Goal: Information Seeking & Learning: Check status

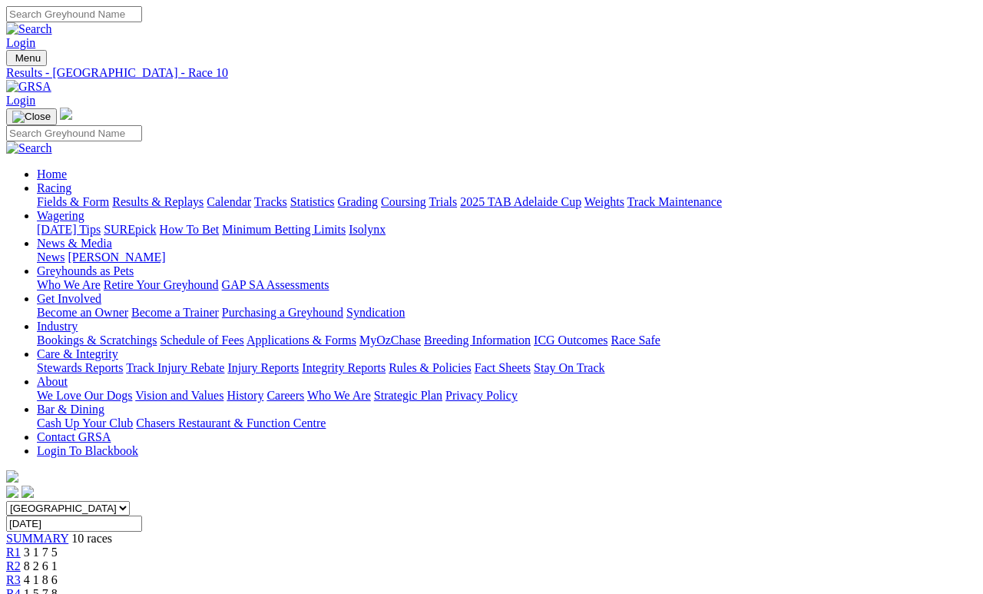
scroll to position [-8, 0]
click at [195, 195] on link "Results & Replays" at bounding box center [157, 201] width 91 height 13
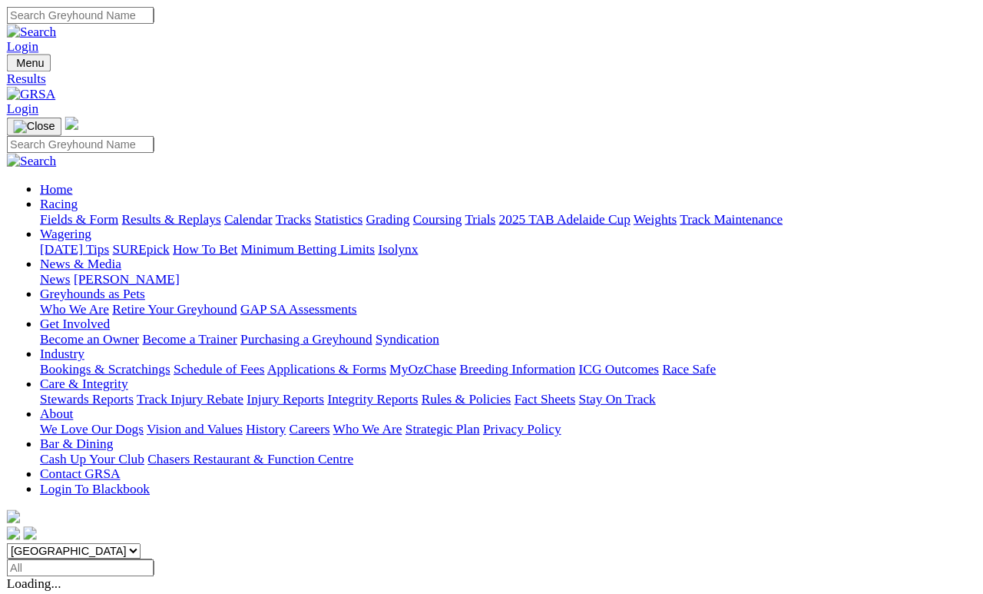
scroll to position [7, 0]
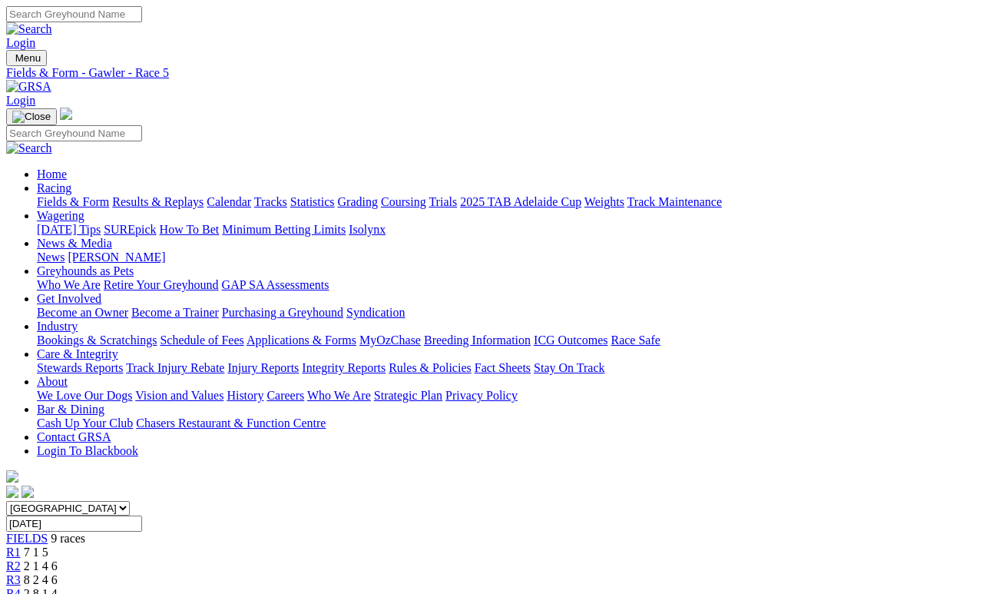
scroll to position [7, 0]
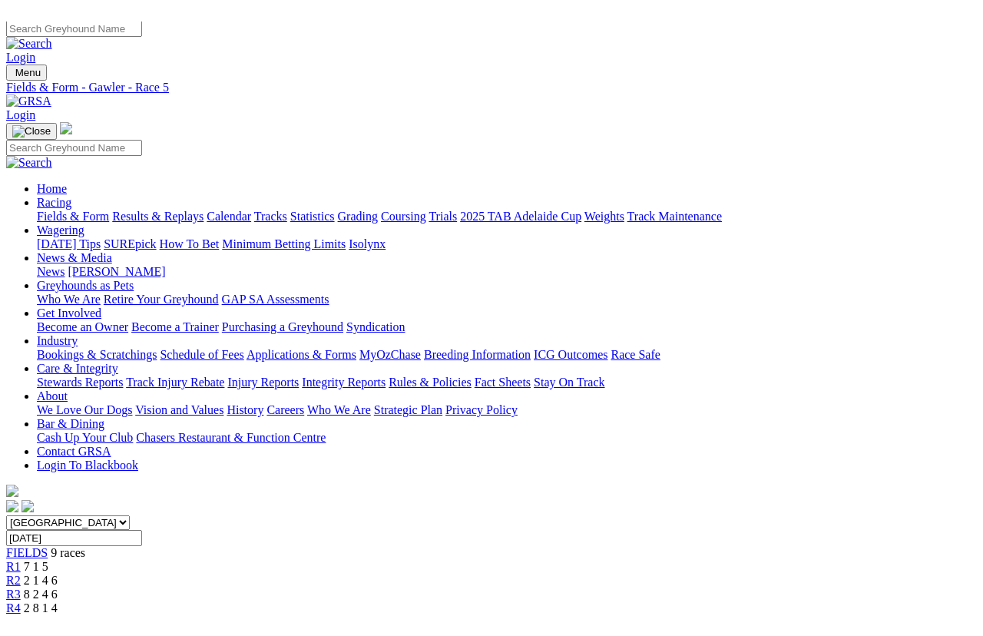
scroll to position [18, 0]
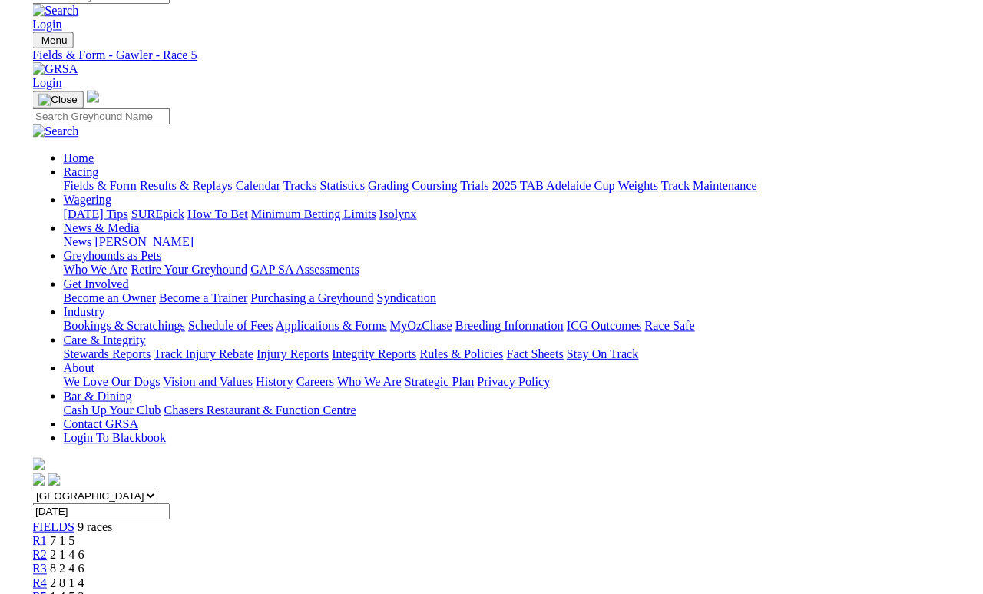
scroll to position [13, 0]
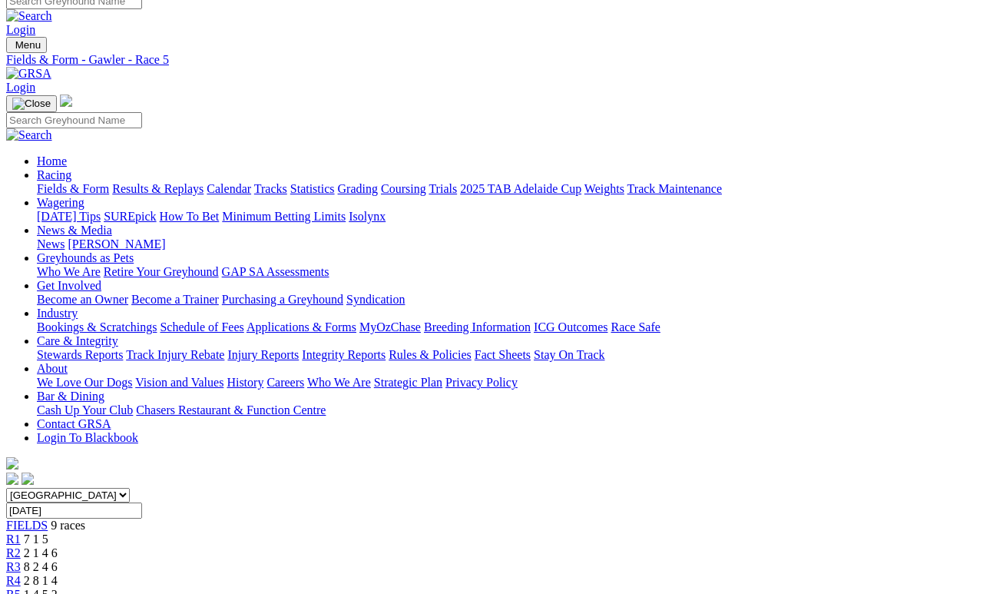
click at [251, 182] on link "Calendar" at bounding box center [229, 188] width 45 height 13
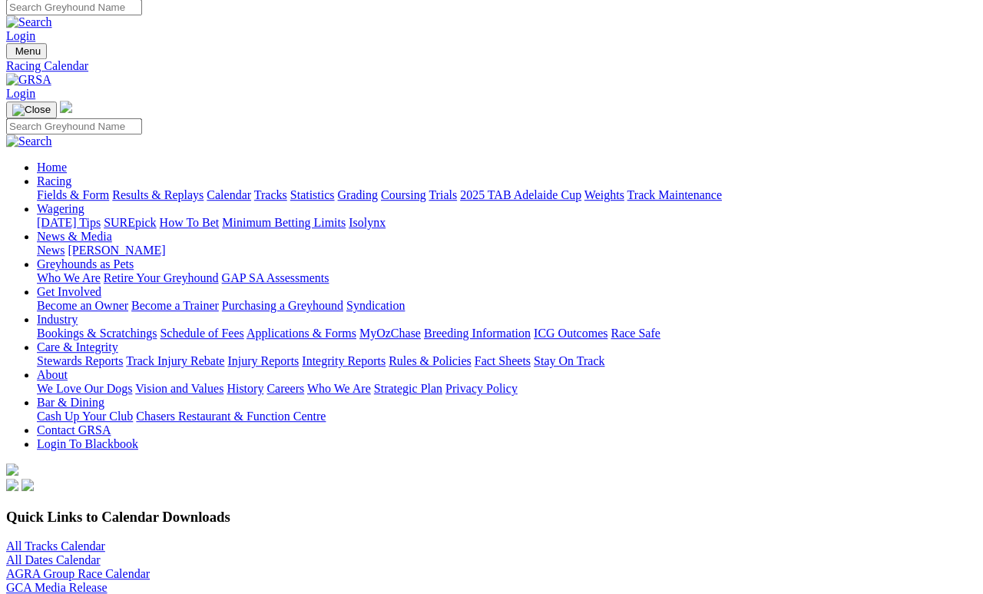
scroll to position [7, 0]
click at [203, 188] on link "Results & Replays" at bounding box center [157, 194] width 91 height 13
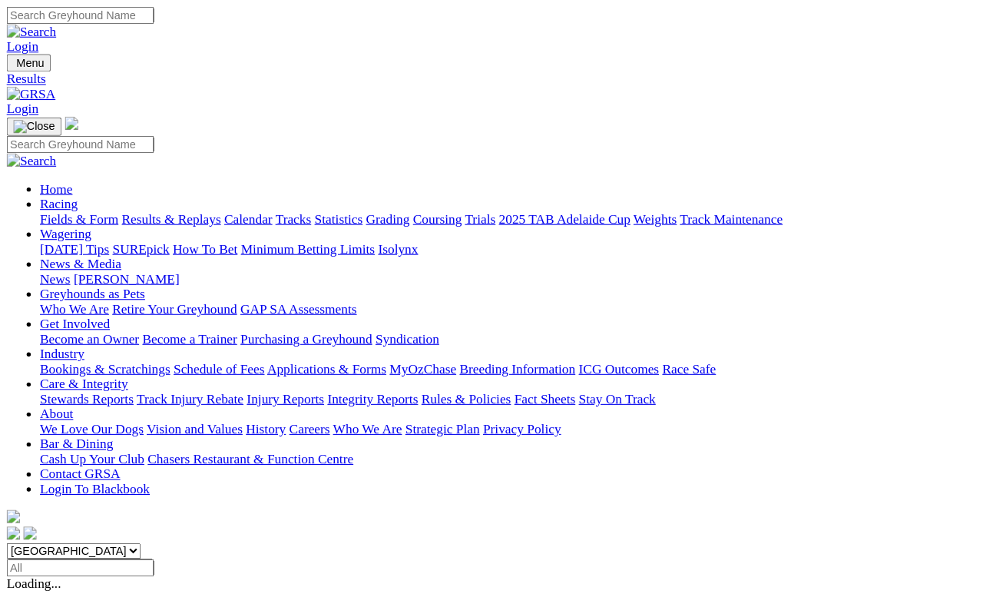
scroll to position [7, 0]
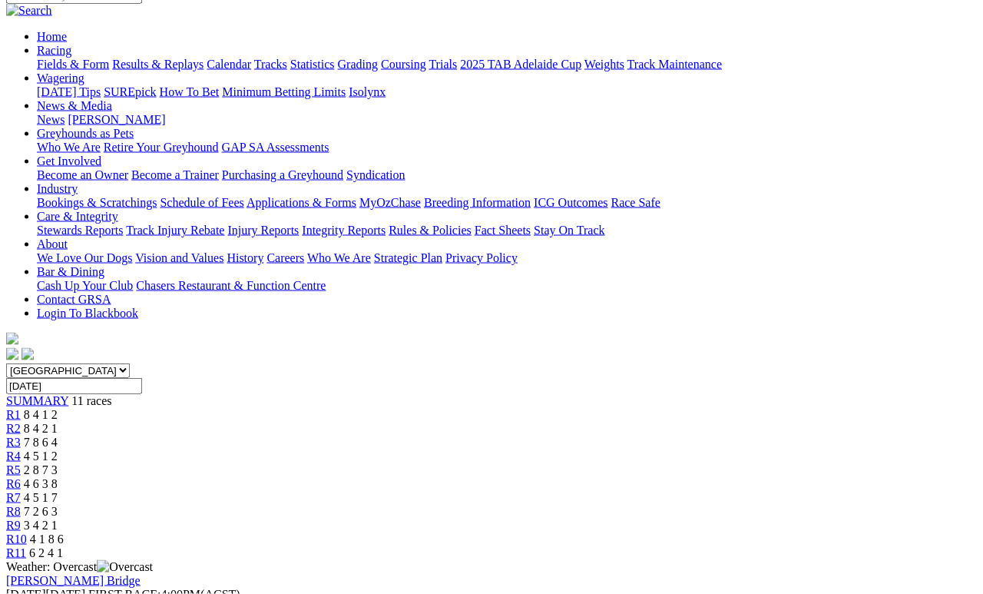
scroll to position [143, 0]
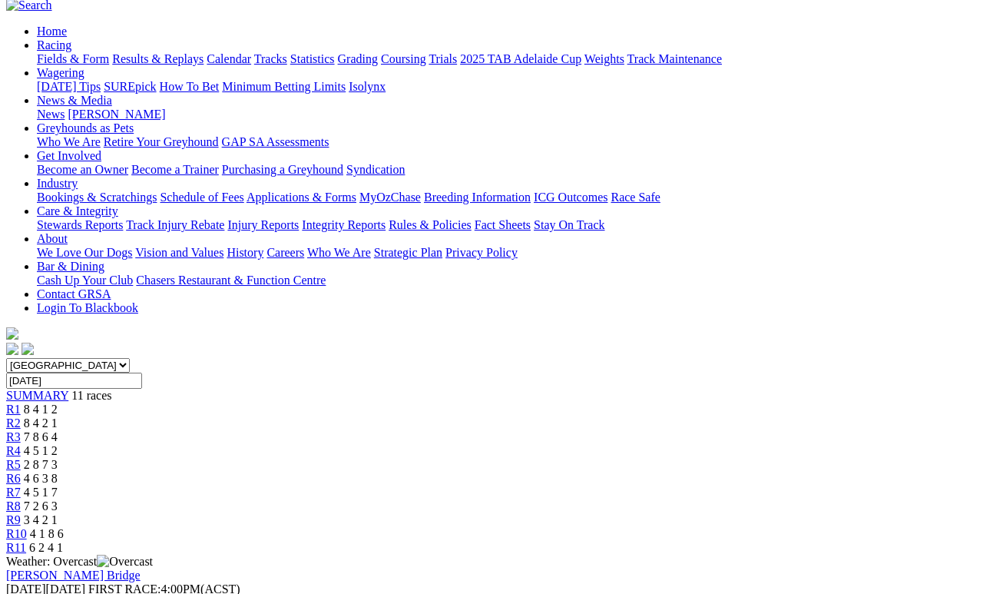
click at [64, 527] on span "4 1 8 6" at bounding box center [47, 533] width 34 height 13
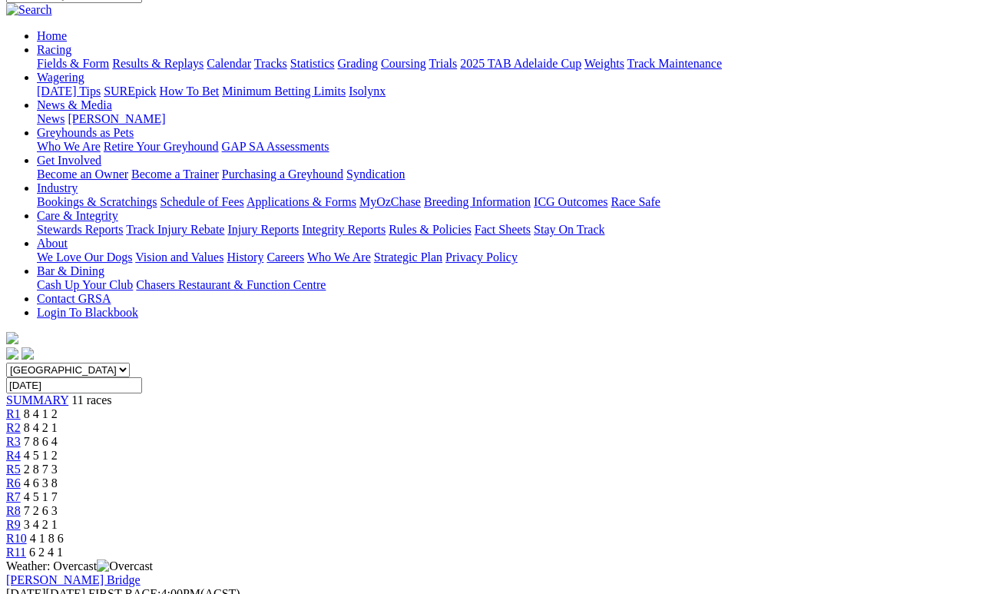
scroll to position [138, 0]
click at [21, 518] on span "R9" at bounding box center [13, 524] width 15 height 13
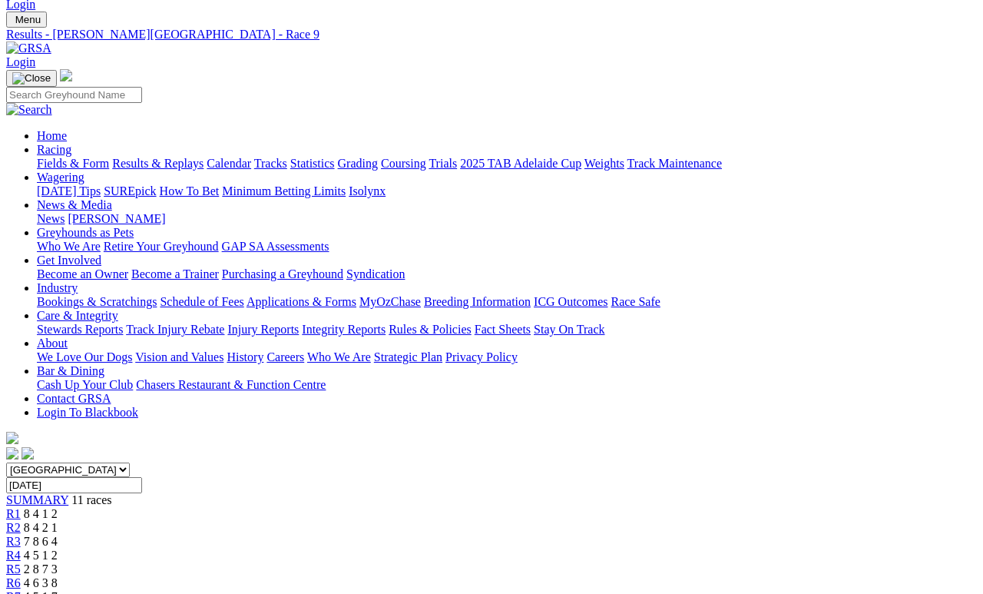
scroll to position [39, 0]
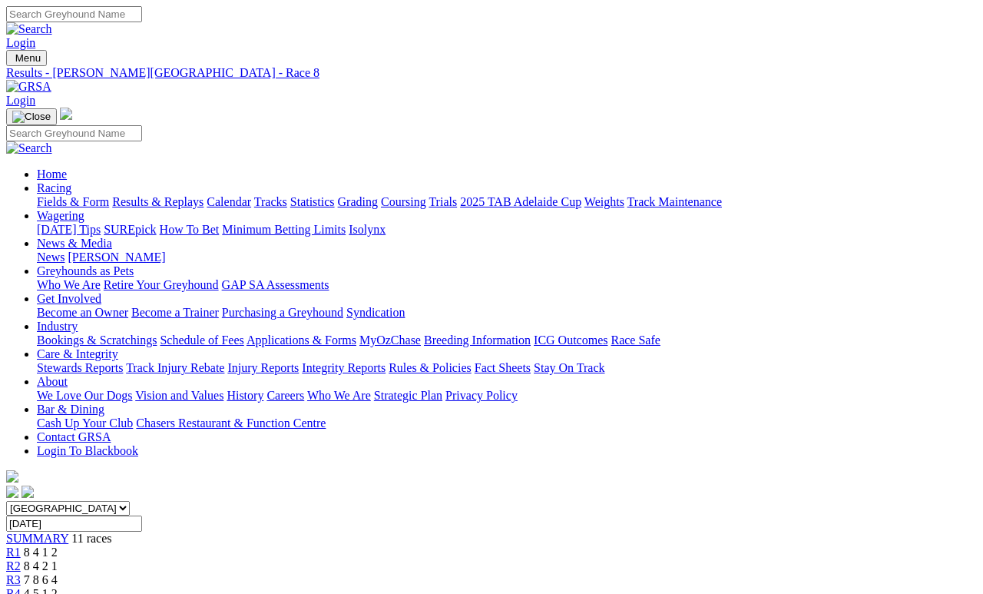
scroll to position [7, 0]
